Goal: Task Accomplishment & Management: Complete application form

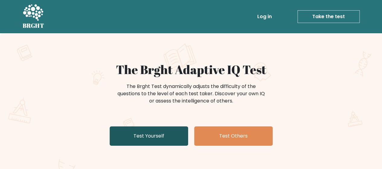
click at [157, 138] on link "Test Yourself" at bounding box center [149, 135] width 79 height 19
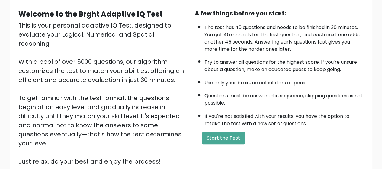
scroll to position [55, 0]
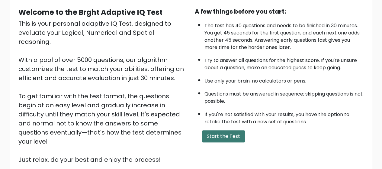
click at [215, 131] on button "Start the Test" at bounding box center [223, 136] width 43 height 12
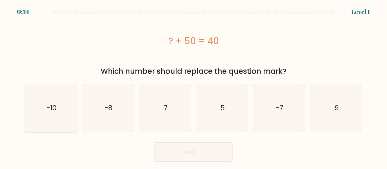
click at [68, 102] on icon "-10" at bounding box center [50, 107] width 47 height 47
click at [193, 86] on input "a. -10" at bounding box center [193, 86] width 0 height 2
radio input "true"
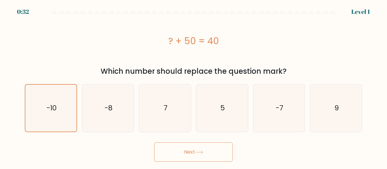
click at [199, 149] on button "Next" at bounding box center [193, 151] width 79 height 19
click at [194, 149] on button "Next" at bounding box center [193, 151] width 79 height 19
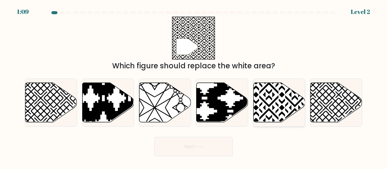
click at [274, 100] on icon at bounding box center [294, 82] width 104 height 104
click at [194, 86] on input "e." at bounding box center [193, 86] width 0 height 2
radio input "true"
click at [190, 144] on button "Next" at bounding box center [193, 146] width 79 height 19
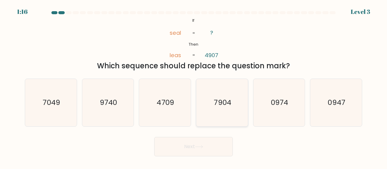
click at [218, 98] on text "7904" at bounding box center [221, 103] width 17 height 10
click at [194, 86] on input "d. 7904" at bounding box center [193, 86] width 0 height 2
radio input "true"
click at [204, 142] on button "Next" at bounding box center [193, 146] width 79 height 19
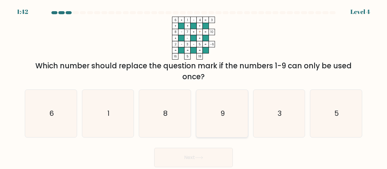
click at [242, 121] on icon "9" at bounding box center [221, 113] width 47 height 47
click at [194, 86] on input "d. 9" at bounding box center [193, 86] width 0 height 2
radio input "true"
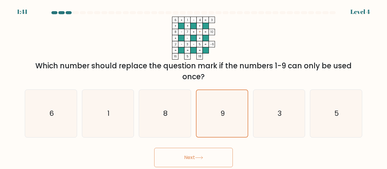
click at [206, 162] on button "Next" at bounding box center [193, 157] width 79 height 19
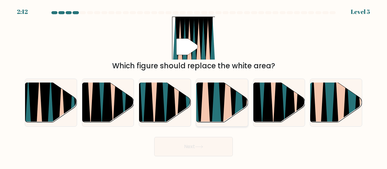
click at [219, 93] on icon at bounding box center [215, 81] width 11 height 103
click at [194, 86] on input "d." at bounding box center [193, 86] width 0 height 2
radio input "true"
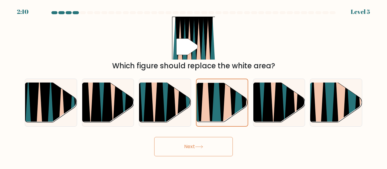
click at [201, 139] on button "Next" at bounding box center [193, 146] width 79 height 19
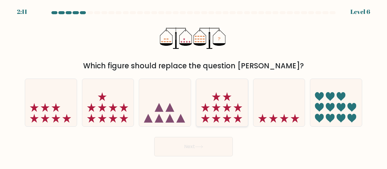
click at [231, 110] on icon at bounding box center [222, 102] width 52 height 43
click at [194, 86] on input "d." at bounding box center [193, 86] width 0 height 2
radio input "true"
click at [61, 111] on icon at bounding box center [51, 102] width 52 height 43
click at [193, 86] on input "a." at bounding box center [193, 86] width 0 height 2
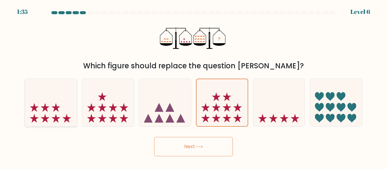
radio input "true"
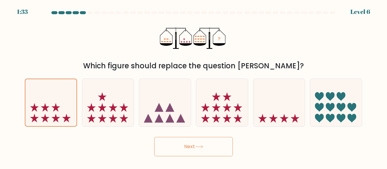
click at [177, 152] on button "Next" at bounding box center [193, 146] width 79 height 19
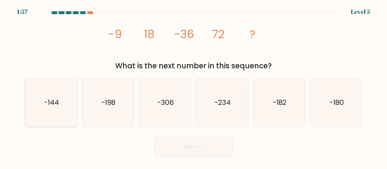
click at [72, 85] on icon "-144" at bounding box center [50, 102] width 47 height 47
click at [193, 85] on input "a. -144" at bounding box center [193, 86] width 0 height 2
radio input "true"
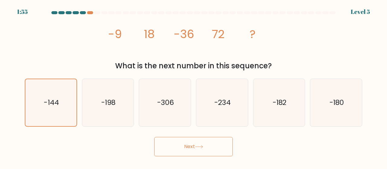
click at [201, 144] on button "Next" at bounding box center [193, 146] width 79 height 19
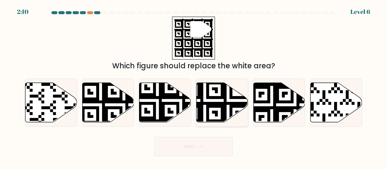
click at [233, 107] on icon at bounding box center [205, 124] width 94 height 94
click at [194, 86] on input "d." at bounding box center [193, 86] width 0 height 2
radio input "true"
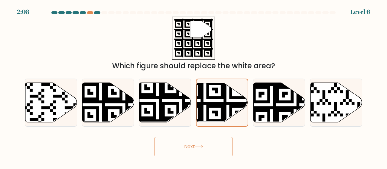
click at [205, 139] on button "Next" at bounding box center [193, 146] width 79 height 19
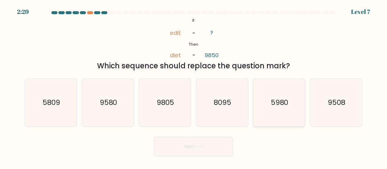
click at [279, 97] on icon "5980" at bounding box center [278, 102] width 47 height 47
click at [194, 86] on input "e. 5980" at bounding box center [193, 86] width 0 height 2
radio input "true"
click at [197, 152] on button "Next" at bounding box center [193, 146] width 79 height 19
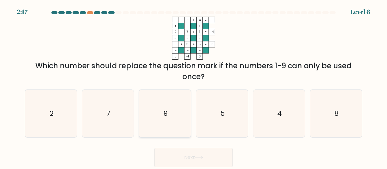
click at [161, 121] on icon "9" at bounding box center [164, 113] width 47 height 47
click at [193, 86] on input "c. 9" at bounding box center [193, 86] width 0 height 2
radio input "true"
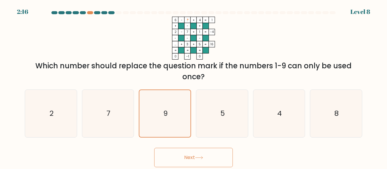
click at [182, 156] on button "Next" at bounding box center [193, 157] width 79 height 19
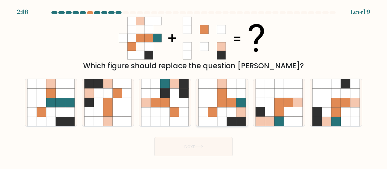
click at [218, 105] on icon at bounding box center [221, 102] width 9 height 9
click at [194, 86] on input "d." at bounding box center [193, 86] width 0 height 2
radio input "true"
click at [200, 141] on button "Next" at bounding box center [193, 146] width 79 height 19
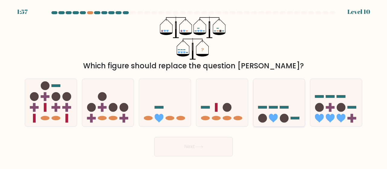
click at [273, 91] on icon at bounding box center [279, 102] width 52 height 43
click at [194, 86] on input "e." at bounding box center [193, 86] width 0 height 2
radio input "true"
click at [213, 143] on button "Next" at bounding box center [193, 146] width 79 height 19
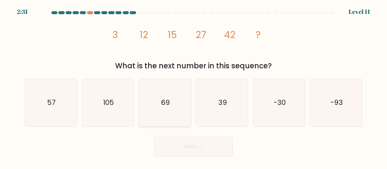
click at [187, 96] on icon "69" at bounding box center [164, 102] width 47 height 47
click at [193, 86] on input "c. 69" at bounding box center [193, 86] width 0 height 2
radio input "true"
click at [189, 150] on button "Next" at bounding box center [193, 146] width 79 height 19
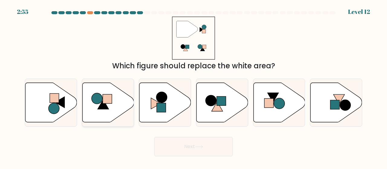
click at [103, 111] on icon at bounding box center [108, 102] width 52 height 40
click at [193, 86] on input "b." at bounding box center [193, 86] width 0 height 2
radio input "true"
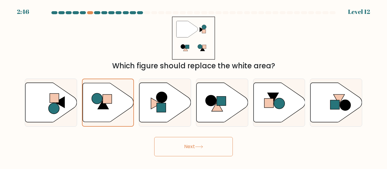
click at [195, 146] on button "Next" at bounding box center [193, 146] width 79 height 19
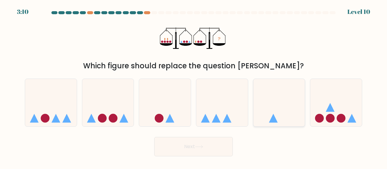
click at [266, 112] on icon at bounding box center [279, 102] width 52 height 43
click at [194, 86] on input "e." at bounding box center [193, 86] width 0 height 2
radio input "true"
click at [202, 142] on button "Next" at bounding box center [193, 146] width 79 height 19
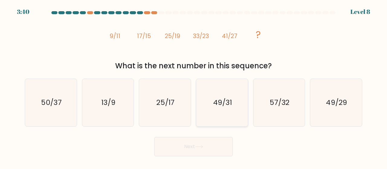
click at [226, 106] on text "49/31" at bounding box center [222, 103] width 19 height 10
click at [194, 86] on input "d. 49/31" at bounding box center [193, 86] width 0 height 2
radio input "true"
click at [198, 146] on icon at bounding box center [199, 146] width 8 height 3
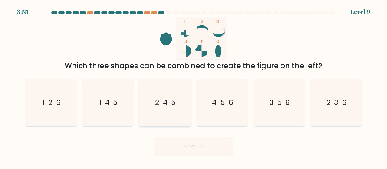
click at [172, 117] on icon "2-4-5" at bounding box center [164, 102] width 47 height 47
click at [193, 86] on input "c. 2-4-5" at bounding box center [193, 86] width 0 height 2
radio input "true"
click at [185, 149] on button "Next" at bounding box center [193, 146] width 79 height 19
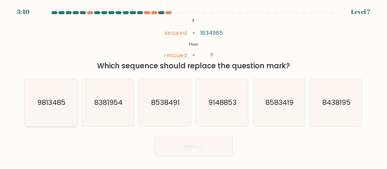
click at [54, 110] on icon "9813485" at bounding box center [50, 102] width 47 height 47
click at [193, 86] on input "a. 9813485" at bounding box center [193, 86] width 0 height 2
radio input "true"
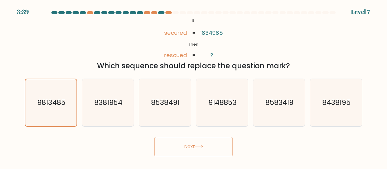
click at [188, 152] on button "Next" at bounding box center [193, 146] width 79 height 19
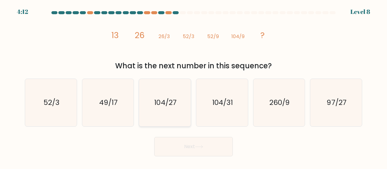
click at [176, 117] on icon "104/27" at bounding box center [164, 102] width 47 height 47
click at [193, 86] on input "c. 104/27" at bounding box center [193, 86] width 0 height 2
radio input "true"
click at [198, 152] on button "Next" at bounding box center [193, 146] width 79 height 19
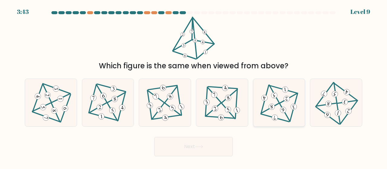
click at [287, 109] on icon at bounding box center [278, 103] width 39 height 38
click at [194, 86] on input "e." at bounding box center [193, 86] width 0 height 2
radio input "true"
click at [178, 145] on button "Next" at bounding box center [193, 146] width 79 height 19
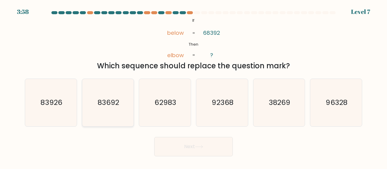
click at [115, 116] on icon "83692" at bounding box center [107, 102] width 47 height 47
click at [193, 86] on input "b. 83692" at bounding box center [193, 86] width 0 height 2
radio input "true"
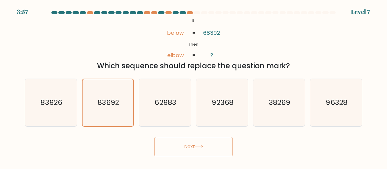
click at [204, 142] on button "Next" at bounding box center [193, 146] width 79 height 19
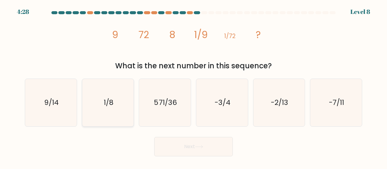
click at [130, 114] on icon "1/8" at bounding box center [107, 102] width 47 height 47
click at [193, 86] on input "b. 1/8" at bounding box center [193, 86] width 0 height 2
radio input "true"
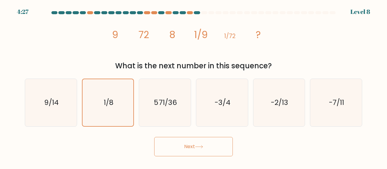
click at [187, 143] on button "Next" at bounding box center [193, 146] width 79 height 19
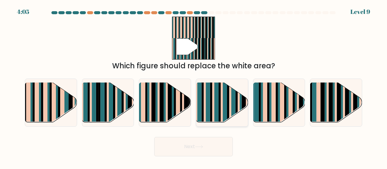
click at [212, 107] on rect at bounding box center [211, 107] width 2 height 51
click at [194, 86] on input "d." at bounding box center [193, 86] width 0 height 2
radio input "true"
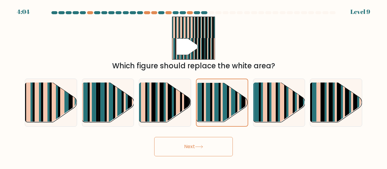
click at [201, 144] on button "Next" at bounding box center [193, 146] width 79 height 19
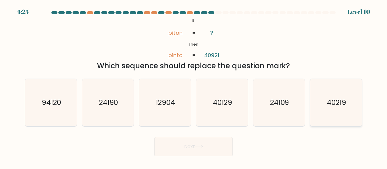
click at [333, 110] on icon "40219" at bounding box center [335, 102] width 47 height 47
click at [194, 86] on input "f. 40219" at bounding box center [193, 86] width 0 height 2
radio input "true"
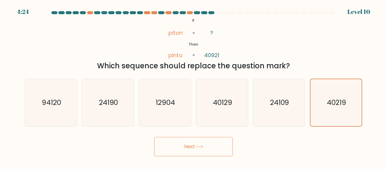
click at [201, 142] on button "Next" at bounding box center [193, 146] width 79 height 19
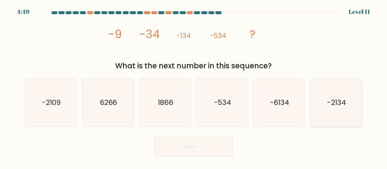
click at [330, 106] on text "-2134" at bounding box center [336, 103] width 18 height 10
click at [194, 86] on input "f. -2134" at bounding box center [193, 86] width 0 height 2
radio input "true"
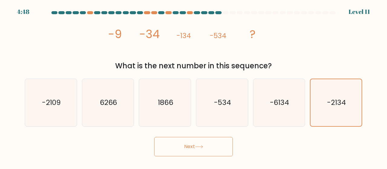
click at [205, 142] on button "Next" at bounding box center [193, 146] width 79 height 19
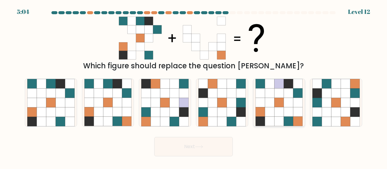
click at [281, 117] on icon at bounding box center [278, 121] width 9 height 9
click at [194, 86] on input "e." at bounding box center [193, 86] width 0 height 2
radio input "true"
click at [57, 108] on icon at bounding box center [60, 111] width 9 height 9
click at [193, 86] on input "a." at bounding box center [193, 86] width 0 height 2
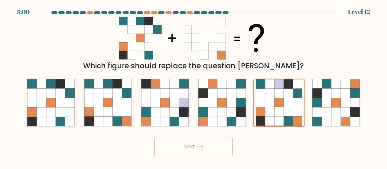
radio input "true"
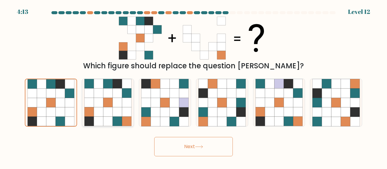
click at [115, 87] on icon at bounding box center [117, 83] width 9 height 9
click at [193, 86] on input "b." at bounding box center [193, 86] width 0 height 2
radio input "true"
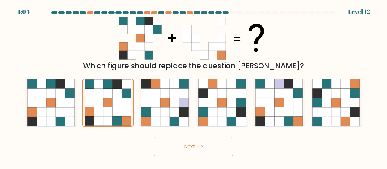
click at [184, 145] on button "Next" at bounding box center [193, 146] width 79 height 19
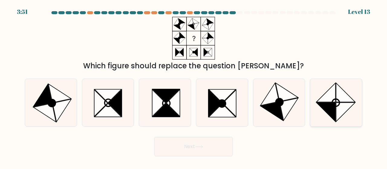
click at [336, 111] on icon at bounding box center [345, 111] width 19 height 19
click at [194, 86] on input "f." at bounding box center [193, 86] width 0 height 2
radio input "true"
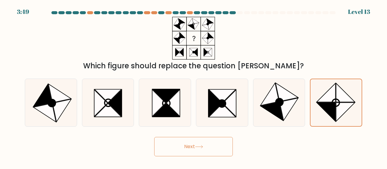
click at [190, 140] on button "Next" at bounding box center [193, 146] width 79 height 19
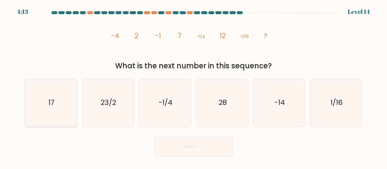
click at [51, 97] on icon "17" at bounding box center [50, 102] width 47 height 47
click at [193, 86] on input "a. 17" at bounding box center [193, 86] width 0 height 2
radio input "true"
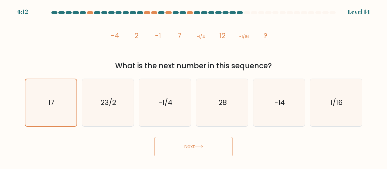
click at [200, 152] on button "Next" at bounding box center [193, 146] width 79 height 19
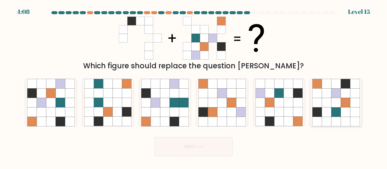
click at [329, 109] on icon at bounding box center [326, 111] width 9 height 9
click at [194, 86] on input "f." at bounding box center [193, 86] width 0 height 2
radio input "true"
click at [181, 148] on button "Next" at bounding box center [193, 146] width 79 height 19
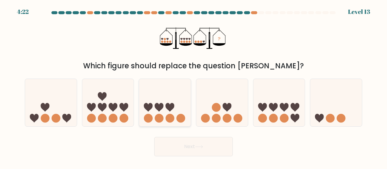
click at [176, 113] on icon at bounding box center [165, 102] width 52 height 43
click at [193, 86] on input "c." at bounding box center [193, 86] width 0 height 2
radio input "true"
click at [202, 147] on icon at bounding box center [198, 146] width 7 height 3
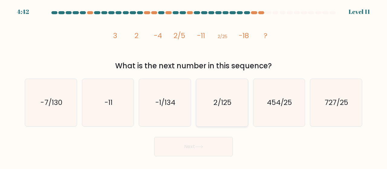
click at [211, 102] on icon "2/125" at bounding box center [221, 102] width 47 height 47
click at [194, 86] on input "d. 2/125" at bounding box center [193, 86] width 0 height 2
radio input "true"
click at [193, 151] on button "Next" at bounding box center [193, 146] width 79 height 19
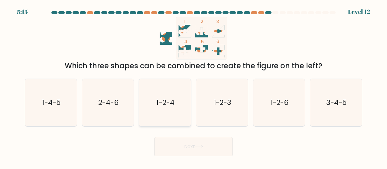
click at [181, 114] on icon "1-2-4" at bounding box center [164, 102] width 47 height 47
click at [193, 86] on input "c. 1-2-4" at bounding box center [193, 86] width 0 height 2
radio input "true"
click at [201, 147] on icon at bounding box center [199, 146] width 8 height 3
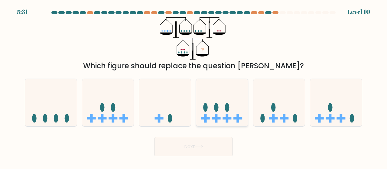
click at [221, 117] on icon at bounding box center [222, 102] width 52 height 43
click at [194, 86] on input "d." at bounding box center [193, 86] width 0 height 2
radio input "true"
click at [191, 149] on button "Next" at bounding box center [193, 146] width 79 height 19
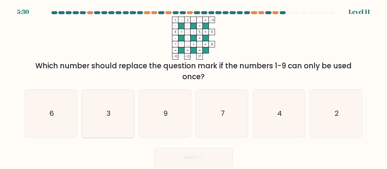
click at [97, 119] on icon "3" at bounding box center [107, 113] width 47 height 47
click at [193, 86] on input "b. 3" at bounding box center [193, 86] width 0 height 2
radio input "true"
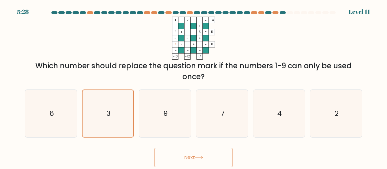
click at [170, 153] on button "Next" at bounding box center [193, 157] width 79 height 19
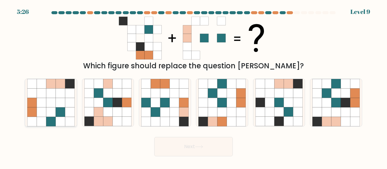
click at [65, 105] on icon at bounding box center [69, 102] width 9 height 9
click at [193, 86] on input "a." at bounding box center [193, 86] width 0 height 2
radio input "true"
click at [191, 147] on button "Next" at bounding box center [193, 146] width 79 height 19
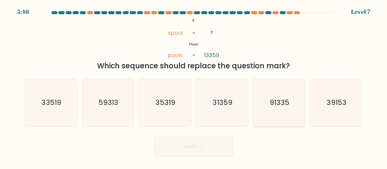
click at [273, 107] on text "91335" at bounding box center [279, 103] width 20 height 10
click at [194, 86] on input "e. 91335" at bounding box center [193, 86] width 0 height 2
radio input "true"
click at [197, 139] on button "Next" at bounding box center [193, 146] width 79 height 19
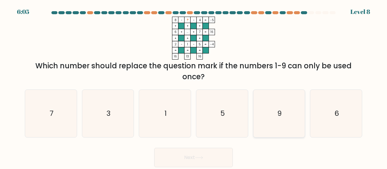
drag, startPoint x: 299, startPoint y: 140, endPoint x: 293, endPoint y: 126, distance: 15.2
click at [293, 126] on form at bounding box center [193, 89] width 387 height 156
click at [293, 126] on icon "9" at bounding box center [278, 113] width 47 height 47
click at [194, 86] on input "e. 9" at bounding box center [193, 86] width 0 height 2
radio input "true"
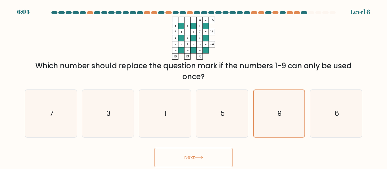
click at [200, 156] on icon at bounding box center [199, 157] width 8 height 3
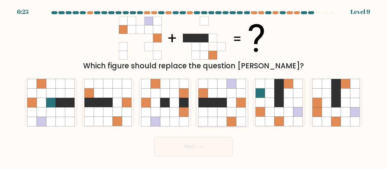
click at [236, 113] on icon at bounding box center [240, 111] width 9 height 9
click at [194, 86] on input "d." at bounding box center [193, 86] width 0 height 2
radio input "true"
click at [193, 145] on button "Next" at bounding box center [193, 146] width 79 height 19
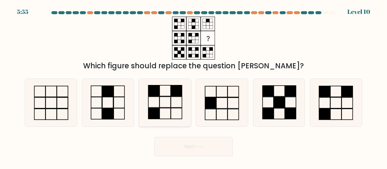
click at [176, 117] on icon at bounding box center [164, 102] width 47 height 47
click at [193, 86] on input "c." at bounding box center [193, 86] width 0 height 2
radio input "true"
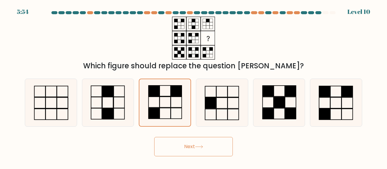
click at [185, 143] on button "Next" at bounding box center [193, 146] width 79 height 19
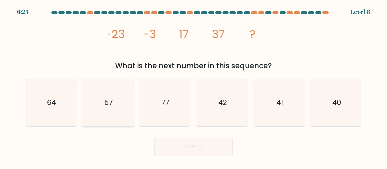
click at [106, 113] on icon "57" at bounding box center [107, 102] width 47 height 47
click at [193, 86] on input "b. 57" at bounding box center [193, 86] width 0 height 2
radio input "true"
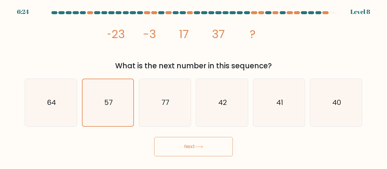
click at [188, 142] on button "Next" at bounding box center [193, 146] width 79 height 19
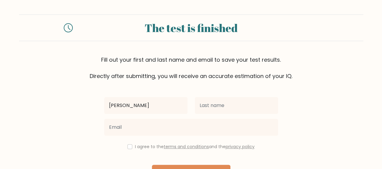
type input "Alliah Jane"
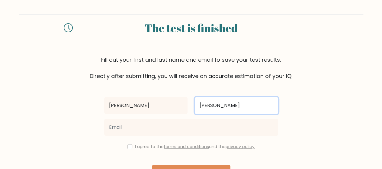
type input "Ferrer"
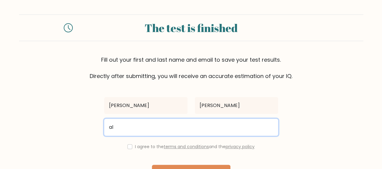
type input "a"
type input "leiyugh@gmail.com"
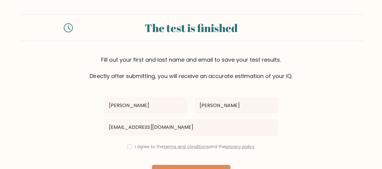
click at [146, 148] on label "I agree to the terms and conditions and the privacy policy" at bounding box center [195, 146] width 120 height 6
click at [146, 145] on label "I agree to the terms and conditions and the privacy policy" at bounding box center [195, 146] width 120 height 6
click at [128, 147] on input "checkbox" at bounding box center [129, 146] width 5 height 5
checkbox input "true"
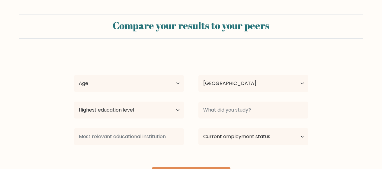
select select "PH"
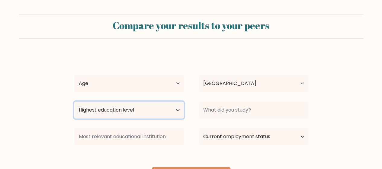
click at [167, 111] on select "Highest education level No schooling Primary Lower Secondary Upper Secondary Oc…" at bounding box center [129, 109] width 110 height 17
select select "bachelors_degree"
click at [74, 101] on select "Highest education level No schooling Primary Lower Secondary Upper Secondary Oc…" at bounding box center [129, 109] width 110 height 17
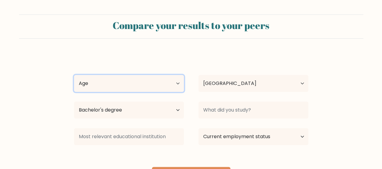
click at [121, 90] on select "Age Under 18 years old 18-24 years old 25-34 years old 35-44 years old 45-54 ye…" at bounding box center [129, 83] width 110 height 17
select select "18_24"
click at [74, 75] on select "Age Under 18 years old 18-24 years old 25-34 years old 35-44 years old 45-54 ye…" at bounding box center [129, 83] width 110 height 17
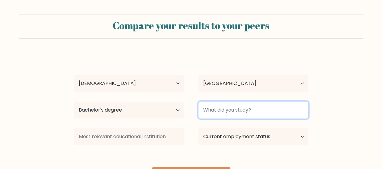
click at [230, 110] on input at bounding box center [253, 109] width 110 height 17
type input "B"
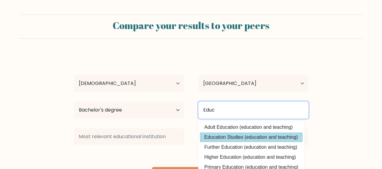
type input "Educ"
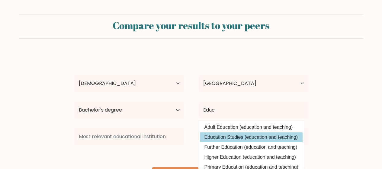
click at [217, 136] on div "Alliah Jane Ferrer Age Under 18 years old 18-24 years old 25-34 years old 35-44…" at bounding box center [191, 119] width 242 height 133
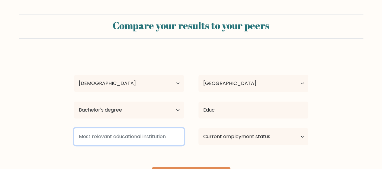
click at [133, 143] on input at bounding box center [129, 136] width 110 height 17
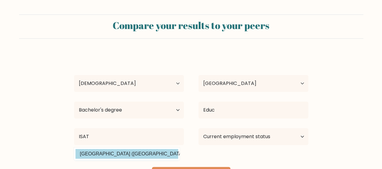
click at [132, 156] on div "Alliah Jane Ferrer Age Under 18 years old 18-24 years old 25-34 years old 35-44…" at bounding box center [191, 119] width 242 height 133
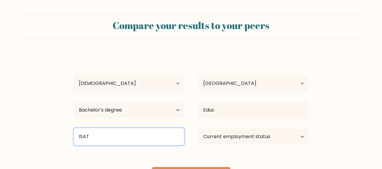
click at [158, 134] on input "ISAT" at bounding box center [129, 136] width 110 height 17
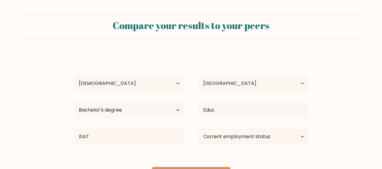
click at [124, 150] on div "Alliah Jane Ferrer Age Under 18 years old 18-24 years old 25-34 years old 35-44…" at bounding box center [191, 119] width 242 height 133
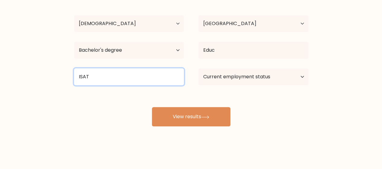
click at [121, 80] on input "ISAT" at bounding box center [129, 76] width 110 height 17
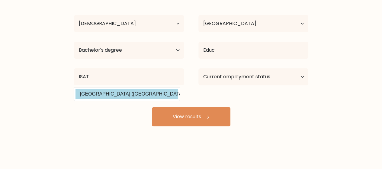
click at [120, 91] on div "Alliah Jane Ferrer Age Under 18 years old 18-24 years old 25-34 years old 35-44…" at bounding box center [191, 59] width 242 height 133
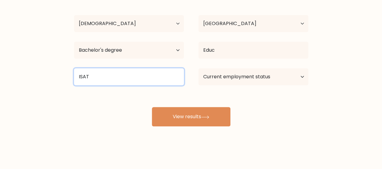
click at [111, 82] on input "ISAT" at bounding box center [129, 76] width 110 height 17
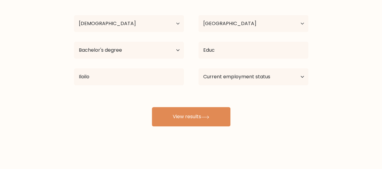
click at [118, 104] on div "Alliah Jane Ferrer Age Under 18 years old 18-24 years old 25-34 years old 35-44…" at bounding box center [191, 59] width 242 height 133
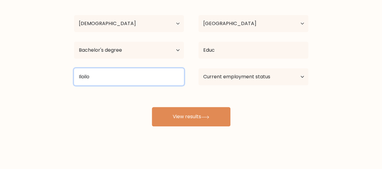
click at [144, 76] on input "Iloilo" at bounding box center [129, 76] width 110 height 17
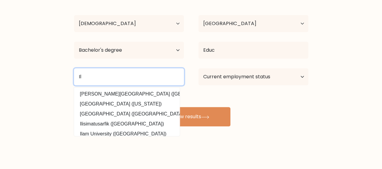
type input "I"
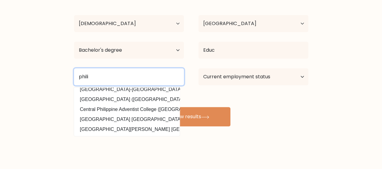
scroll to position [0, 0]
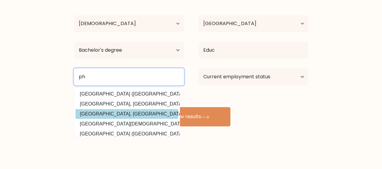
type input "p"
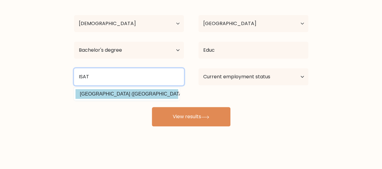
type input "ISAT"
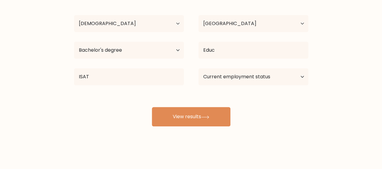
click at [141, 95] on div "Alliah Jane Ferrer Age Under 18 years old 18-24 years old 25-34 years old 35-44…" at bounding box center [191, 59] width 242 height 133
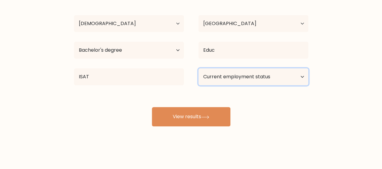
click at [251, 71] on select "Current employment status Employed Student Retired Other / prefer not to answer" at bounding box center [253, 76] width 110 height 17
select select "other"
click at [198, 68] on select "Current employment status Employed Student Retired Other / prefer not to answer" at bounding box center [253, 76] width 110 height 17
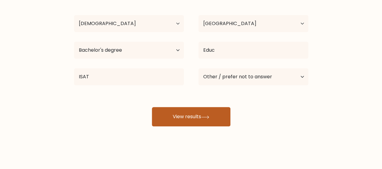
click at [202, 123] on button "View results" at bounding box center [191, 116] width 79 height 19
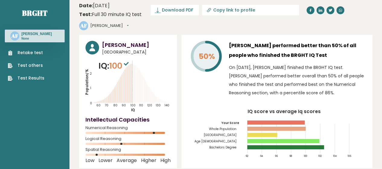
scroll to position [4, 0]
